Goal: Obtain resource: Download file/media

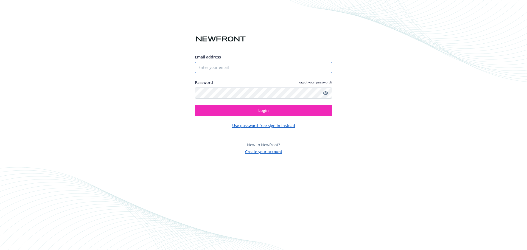
click at [228, 66] on input "Email address" at bounding box center [263, 67] width 137 height 11
type input "[PERSON_NAME][EMAIL_ADDRESS][PERSON_NAME][DOMAIN_NAME]"
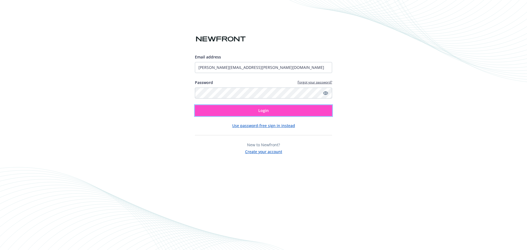
click at [232, 113] on button "Login" at bounding box center [263, 110] width 137 height 11
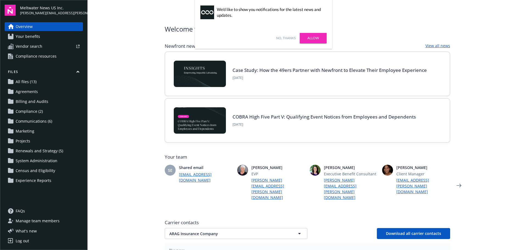
click at [19, 83] on span "All files (13)" at bounding box center [26, 81] width 21 height 9
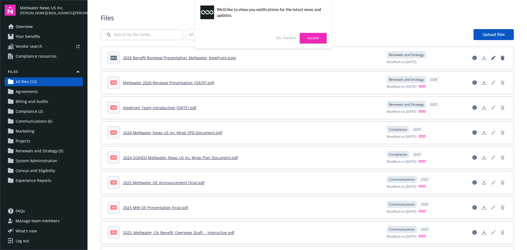
click at [170, 58] on link "2026 Benefit Renewal Presentation_Meltwater_NewFront.pptx" at bounding box center [179, 57] width 113 height 5
